Goal: Transaction & Acquisition: Purchase product/service

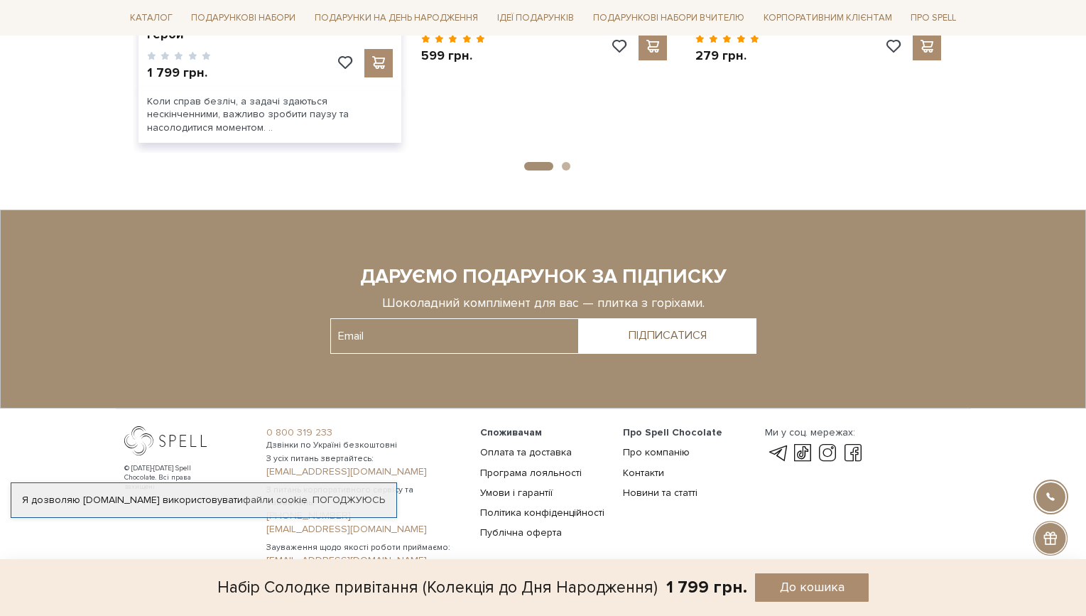
scroll to position [1436, 0]
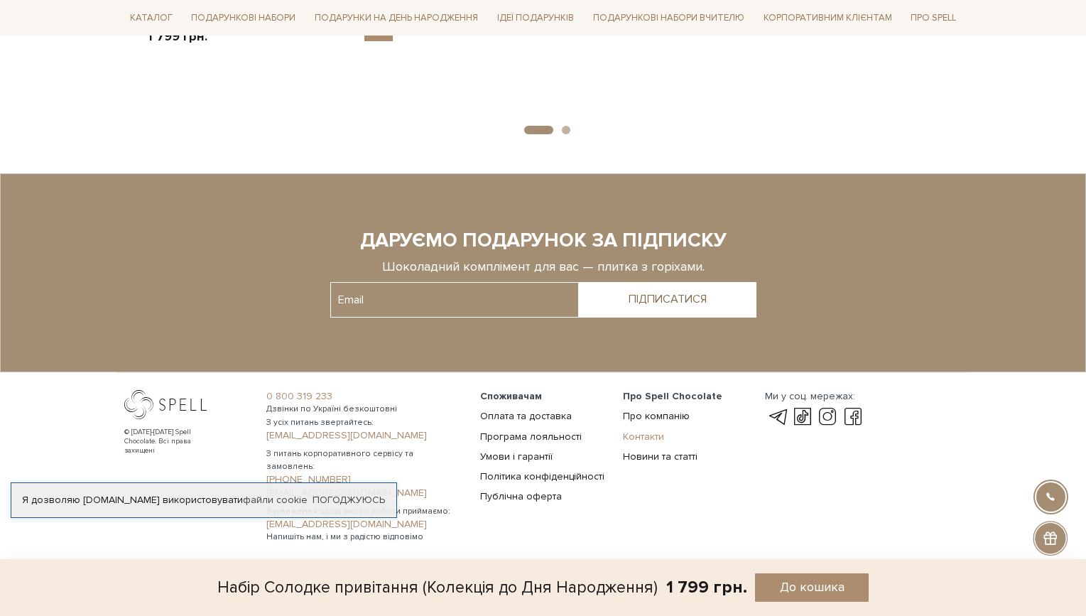
click at [634, 438] on link "Контакти" at bounding box center [643, 437] width 41 height 12
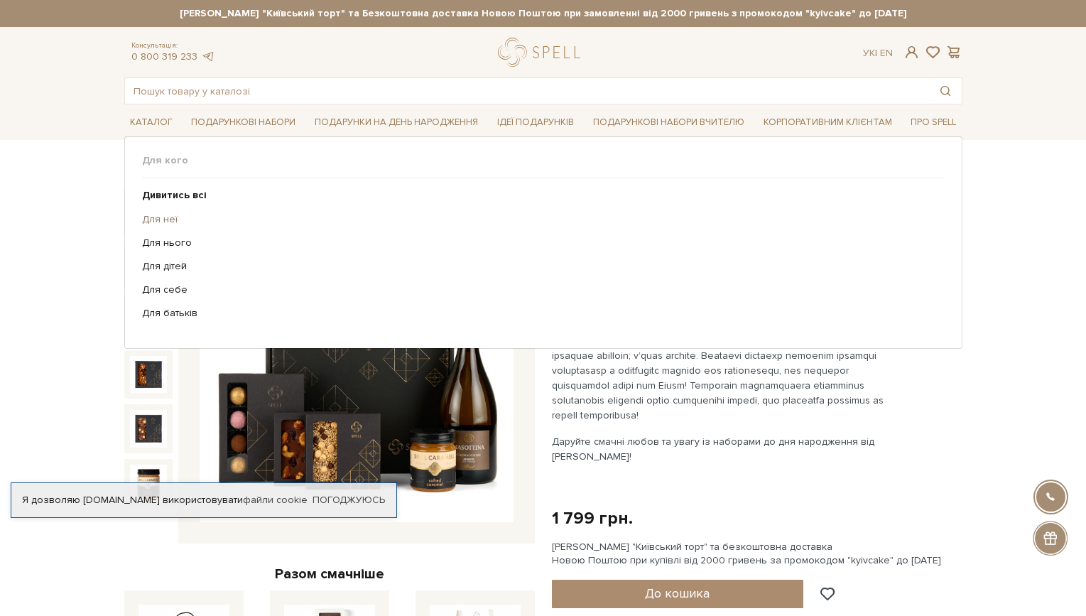
click at [187, 217] on link "Для неї" at bounding box center [538, 219] width 792 height 13
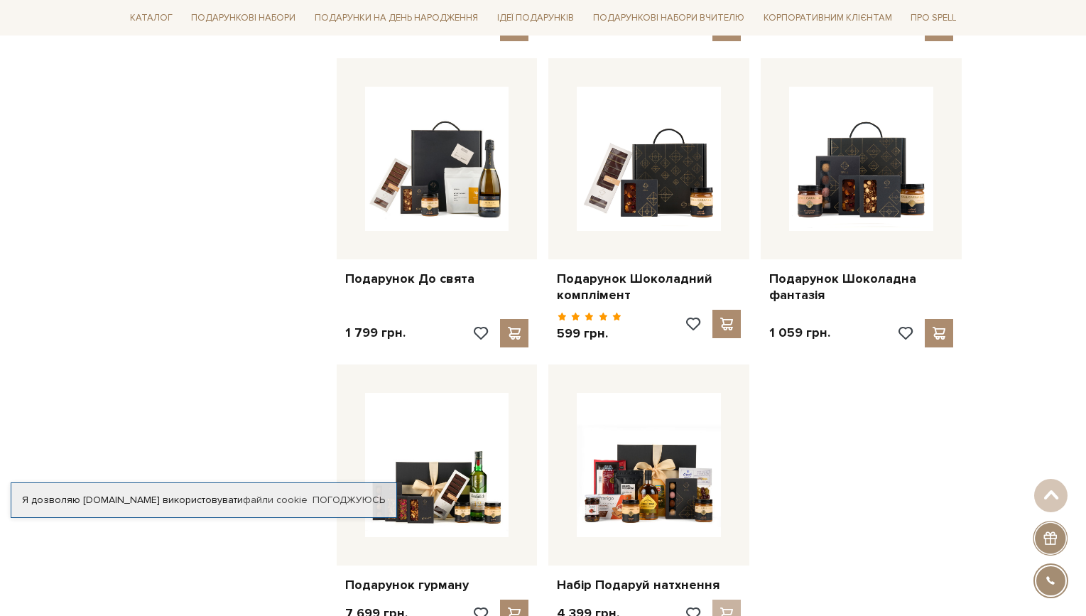
scroll to position [1150, 0]
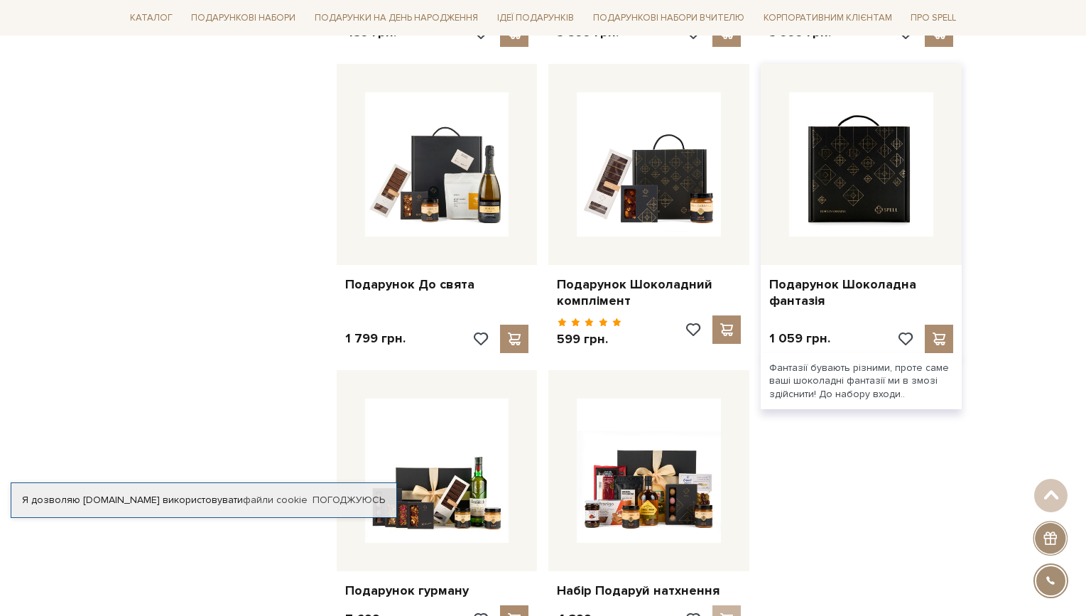
click at [865, 204] on img at bounding box center [861, 164] width 144 height 144
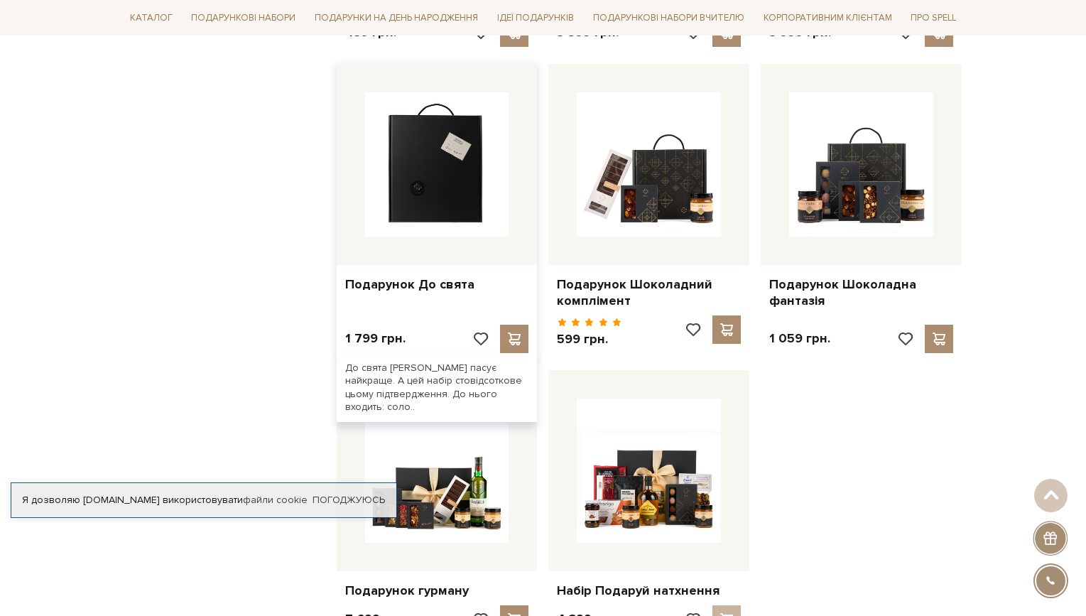
click at [456, 209] on img at bounding box center [437, 164] width 144 height 144
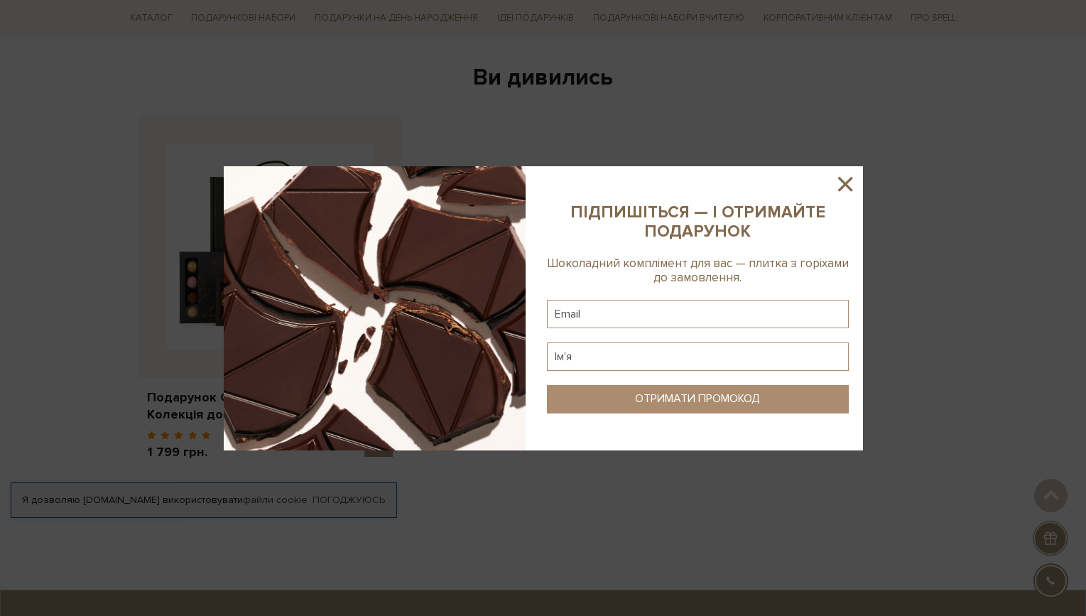
click at [851, 181] on icon at bounding box center [845, 184] width 24 height 24
